Goal: Task Accomplishment & Management: Use online tool/utility

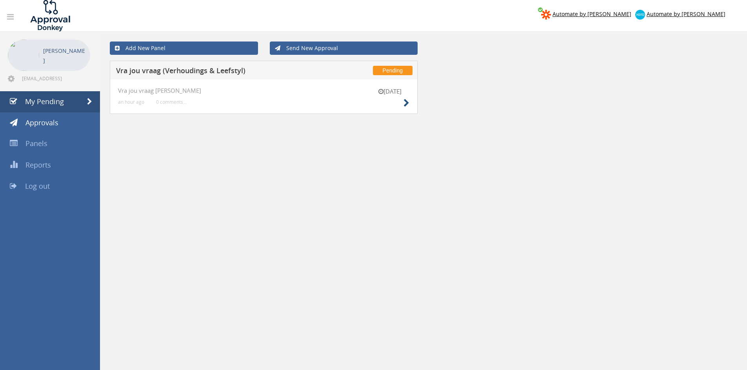
click at [410, 100] on div "[DATE] Vra jou vraag [PERSON_NAME] an hour ago 0 comments..." at bounding box center [264, 97] width 308 height 34
click at [404, 101] on icon at bounding box center [406, 103] width 6 height 8
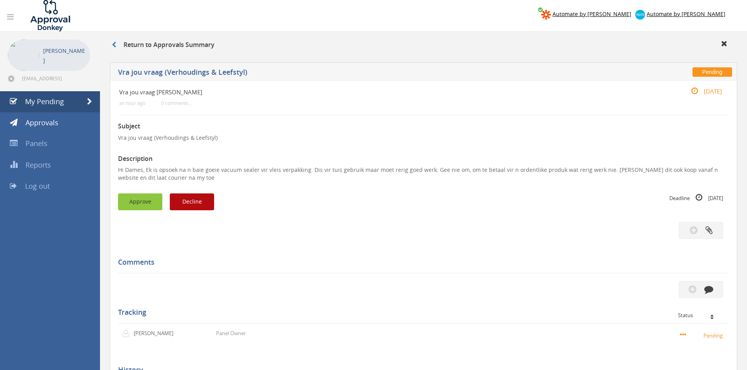
click at [141, 199] on button "Approve" at bounding box center [140, 202] width 44 height 17
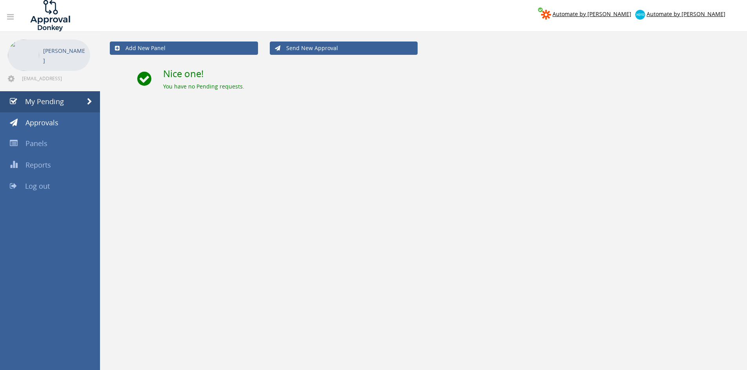
click at [54, 185] on link "Log out" at bounding box center [50, 186] width 100 height 21
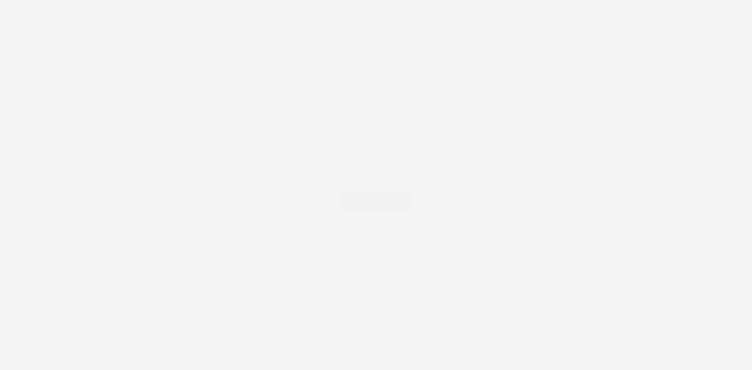
click at [378, 143] on input "email" at bounding box center [376, 141] width 87 height 16
type input "[EMAIL_ADDRESS][DOMAIN_NAME]"
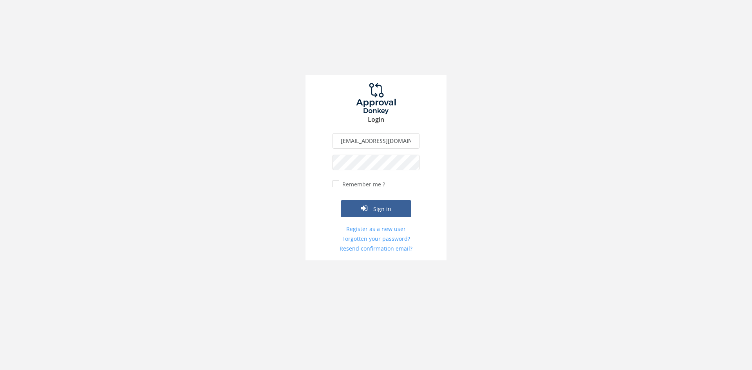
click at [341, 200] on button "Sign in" at bounding box center [376, 208] width 71 height 17
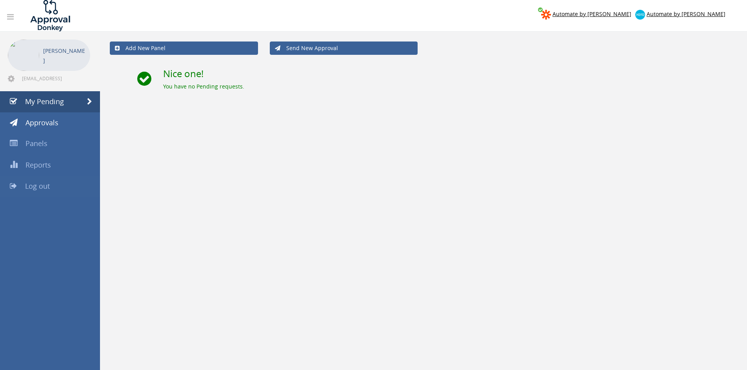
click at [68, 182] on link "Log out" at bounding box center [50, 186] width 100 height 21
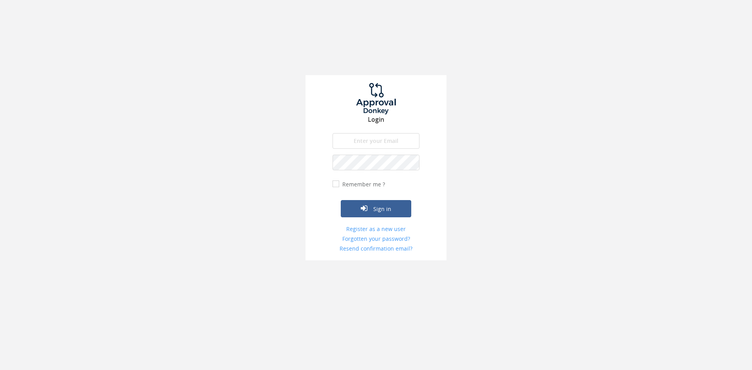
click at [381, 138] on input "email" at bounding box center [376, 141] width 87 height 16
type input "[EMAIL_ADDRESS][DOMAIN_NAME]"
click at [341, 200] on button "Sign in" at bounding box center [376, 208] width 71 height 17
